Goal: Find specific fact: Find specific fact

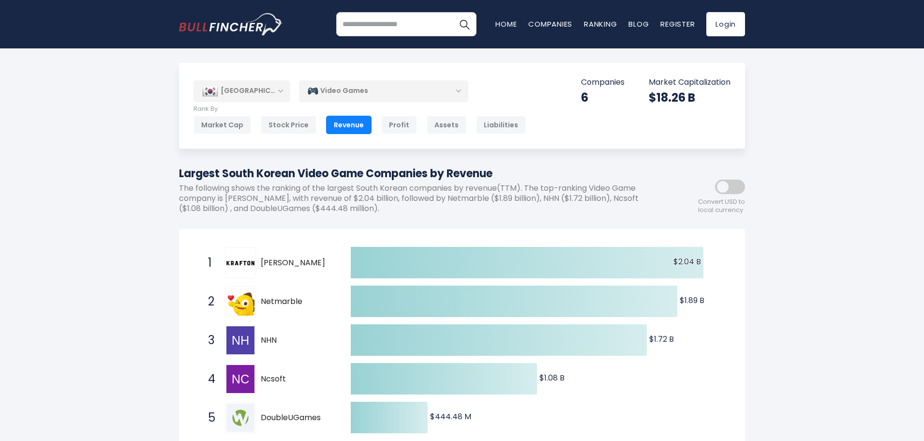
click at [264, 261] on span "[PERSON_NAME]" at bounding box center [297, 263] width 73 height 10
drag, startPoint x: 252, startPoint y: 259, endPoint x: 328, endPoint y: 241, distance: 78.0
click at [297, 260] on div "1 [PERSON_NAME] 259960.KS" at bounding box center [268, 262] width 131 height 31
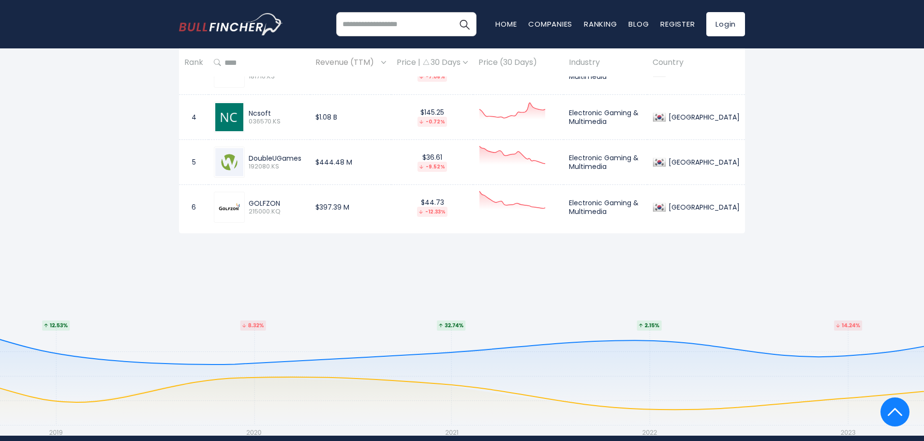
scroll to position [352, 0]
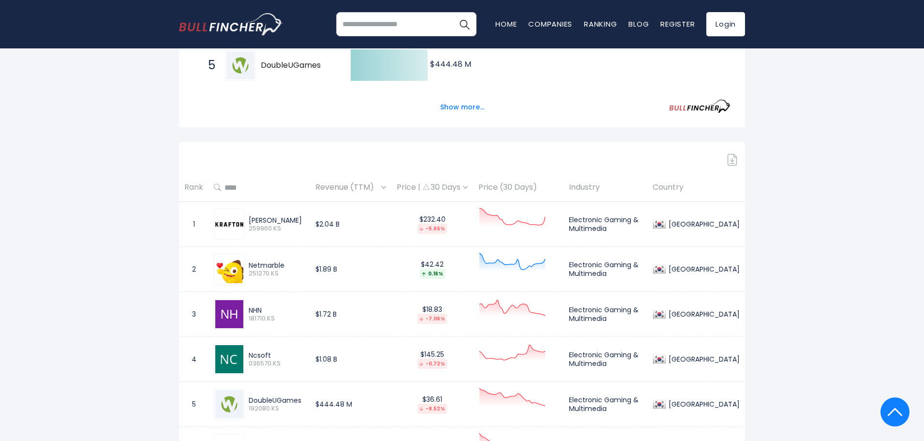
click at [252, 268] on div "Netmarble" at bounding box center [277, 265] width 56 height 9
copy div "Netmarble"
